Goal: Find specific page/section: Find specific page/section

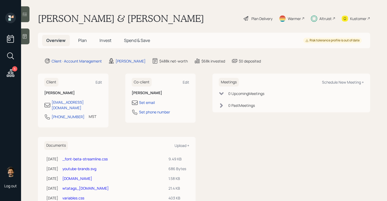
click at [325, 19] on div "Altruist" at bounding box center [326, 19] width 12 height 6
click at [323, 20] on div "Altruist" at bounding box center [326, 19] width 12 height 6
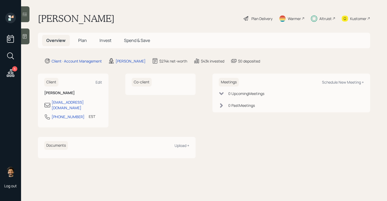
click at [324, 13] on div "Altruist" at bounding box center [323, 19] width 25 height 12
